Goal: Find specific page/section: Find specific page/section

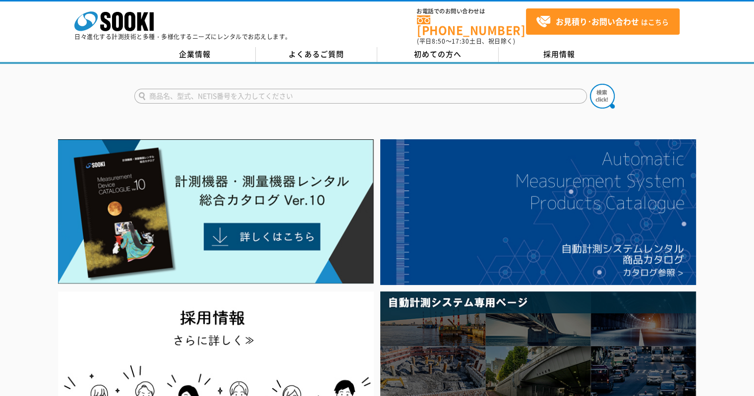
click at [193, 93] on input "text" at bounding box center [360, 96] width 453 height 15
type input "VM"
click at [590, 84] on button at bounding box center [602, 96] width 25 height 25
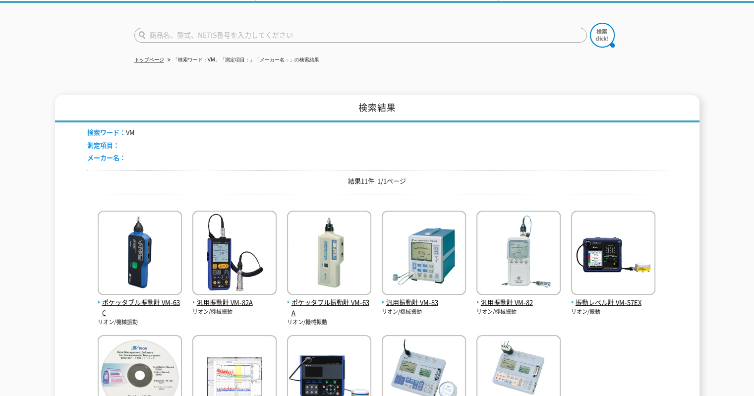
scroll to position [95, 0]
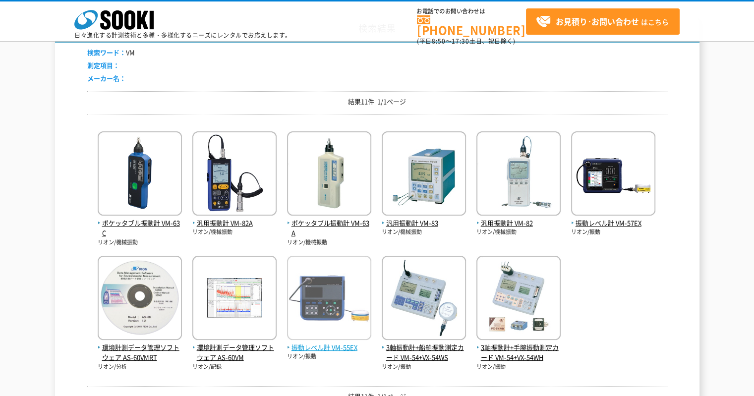
click at [325, 349] on span "振動レベル計 VM-55EX" at bounding box center [329, 348] width 84 height 10
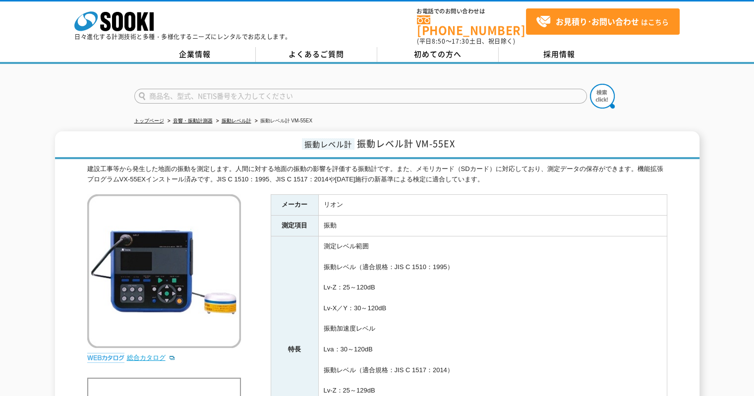
click at [153, 354] on link "総合カタログ" at bounding box center [151, 357] width 49 height 7
